Goal: Find specific page/section: Find specific page/section

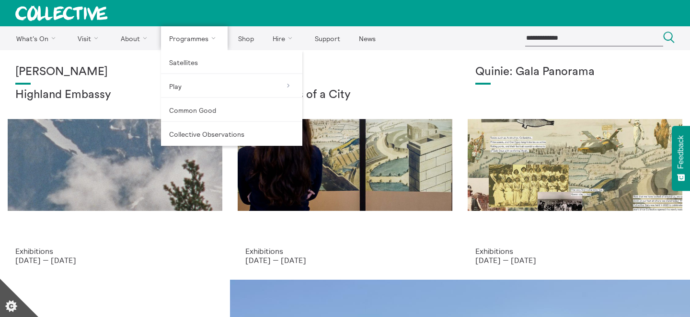
click at [187, 32] on link "Programmes" at bounding box center [194, 38] width 67 height 24
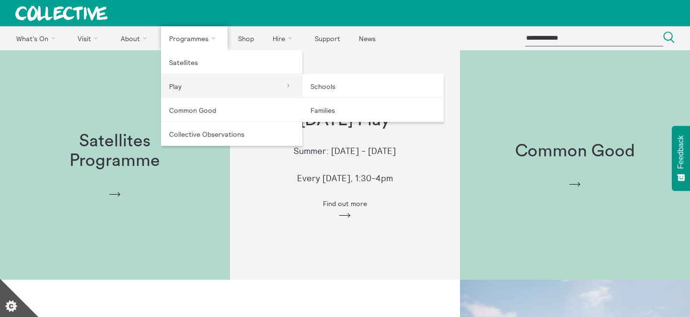
click at [206, 86] on link "Play" at bounding box center [231, 86] width 141 height 24
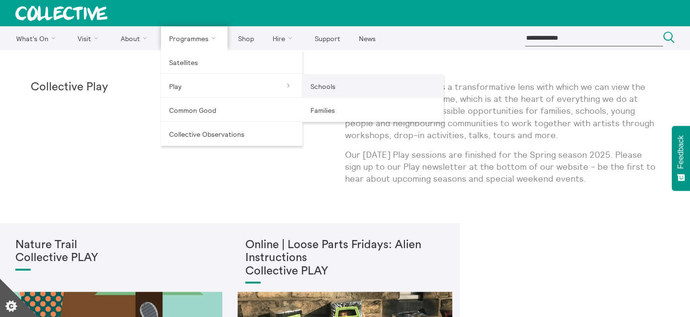
click at [320, 88] on link "Schools" at bounding box center [372, 86] width 141 height 24
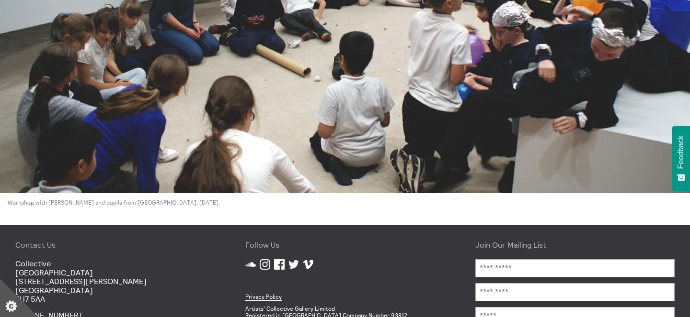
scroll to position [2919, 0]
